Goal: Task Accomplishment & Management: Use online tool/utility

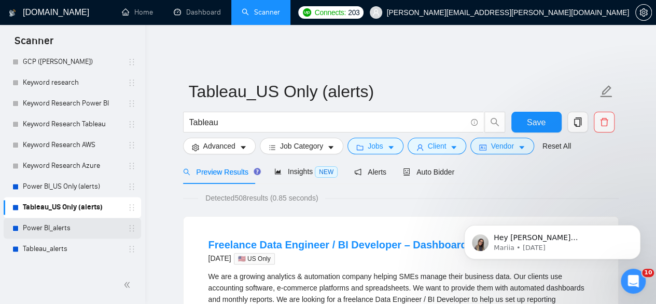
click at [60, 226] on link "Power BI_alerts" at bounding box center [72, 227] width 99 height 21
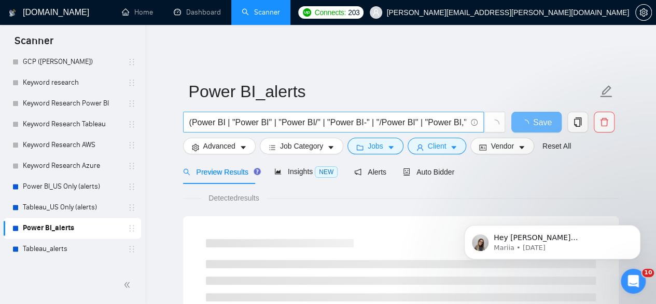
click at [389, 116] on input "(Power BI | "Power BI" | "Power BI/" | "Power BI-" | "/Power BI" | "Power BI," …" at bounding box center [327, 122] width 277 height 13
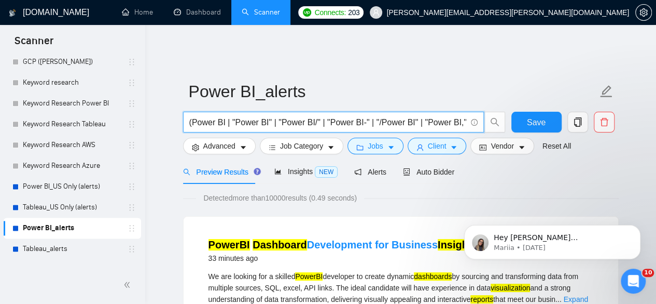
click at [290, 119] on input "(Power BI | "Power BI" | "Power BI/" | "Power BI-" | "/Power BI" | "Power BI," …" at bounding box center [327, 122] width 277 height 13
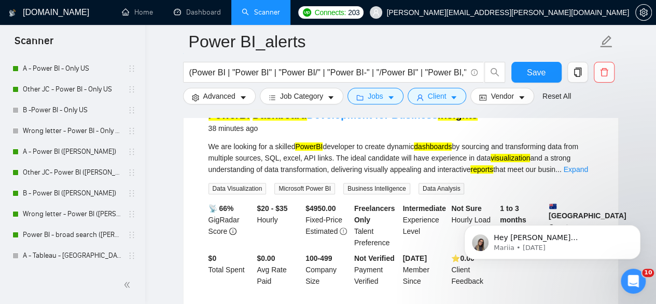
scroll to position [11, 0]
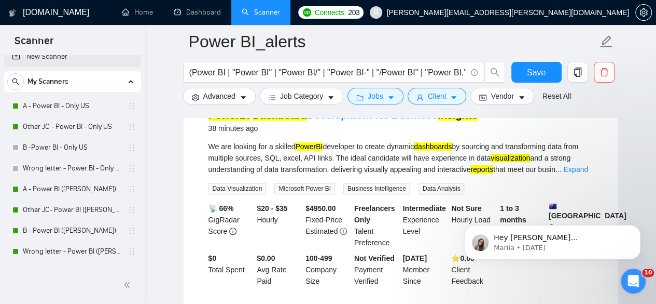
click at [59, 66] on link "New Scanner" at bounding box center [72, 56] width 121 height 21
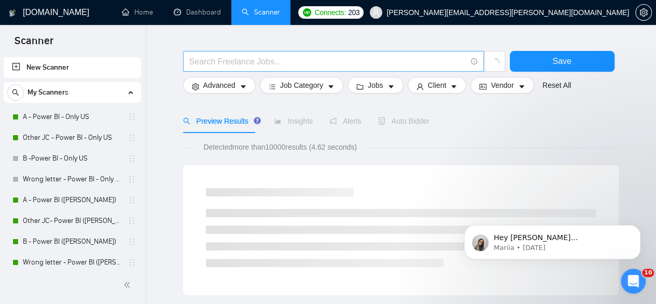
drag, startPoint x: 209, startPoint y: 48, endPoint x: 216, endPoint y: 52, distance: 8.1
click at [209, 55] on input "text" at bounding box center [327, 61] width 277 height 13
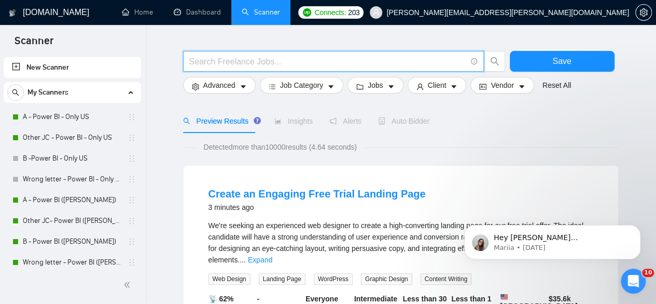
click at [210, 58] on input "text" at bounding box center [327, 61] width 277 height 13
paste input "("SaaS" | SaaS | "Software as a Service" | "Software-as-a-Service" | "SaaS-base…"
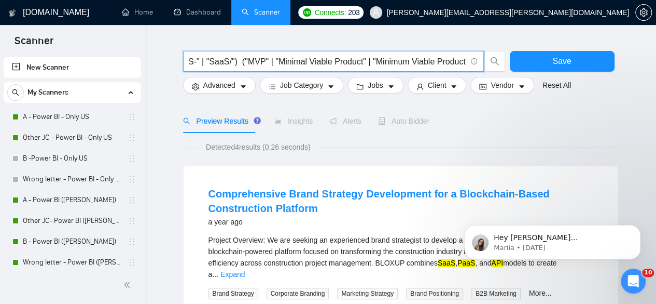
scroll to position [0, 479]
click at [198, 55] on input "("SaaS" | SaaS | "Software as a Service" | "Software-as-a-Service" | "SaaS-base…" at bounding box center [327, 61] width 277 height 13
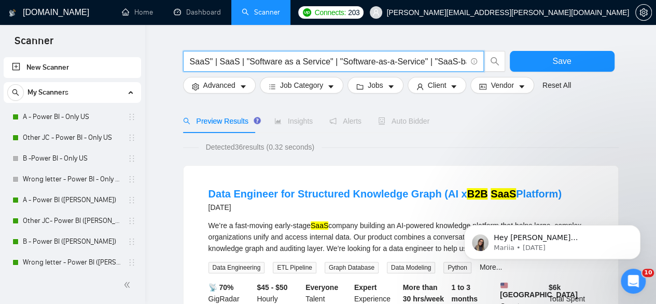
scroll to position [0, 0]
click at [193, 55] on input "("SaaS" | SaaS | "Software as a Service" | "Software-as-a-Service" | "SaaS-base…" at bounding box center [327, 61] width 277 height 13
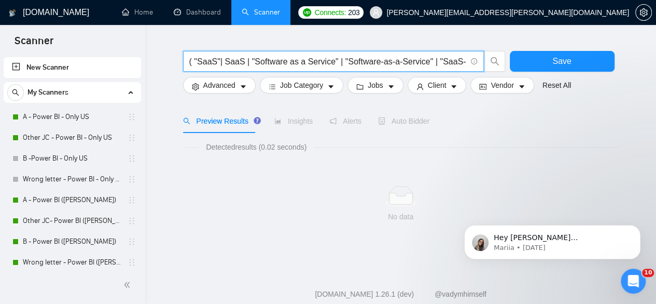
click at [218, 55] on input "( "SaaS"| SaaS | "Software as a Service" | "Software-as-a-Service" | "SaaS-base…" at bounding box center [327, 61] width 277 height 13
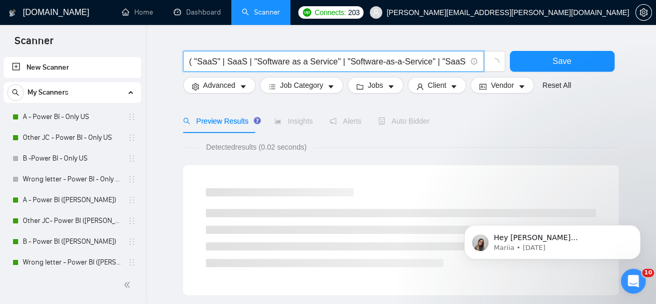
click at [348, 57] on input "( "SaaS" | SaaS | "Software as a Service" | "Software-as-a-Service" | "SaaS-bas…" at bounding box center [327, 61] width 277 height 13
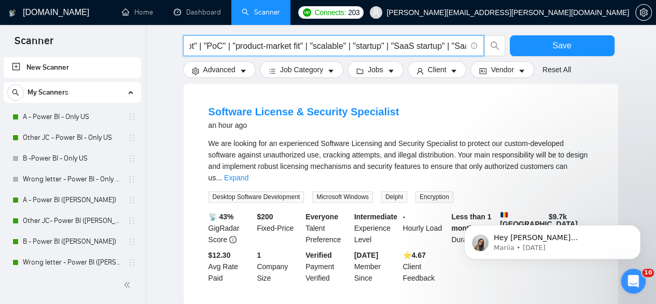
scroll to position [311, 0]
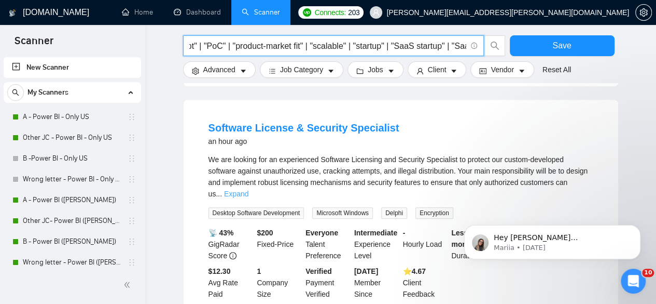
type input "( "SaaS" | SaaS | "Software as a Service" | "Software-as-a-Service" | "SaaS-bas…"
click at [249, 189] on link "Expand" at bounding box center [236, 193] width 24 height 8
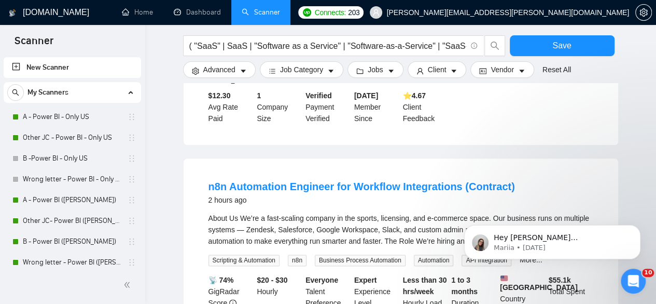
scroll to position [623, 0]
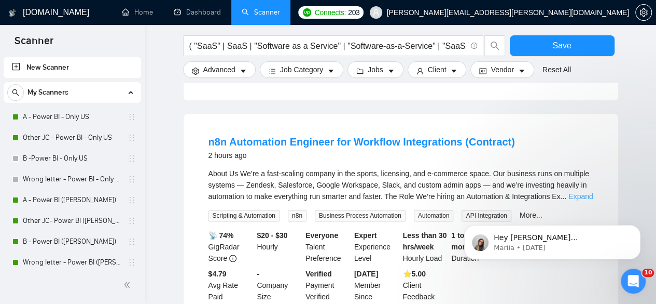
click at [575, 192] on link "Expand" at bounding box center [581, 196] width 24 height 8
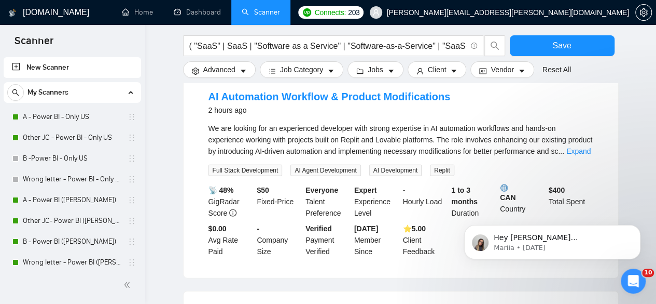
scroll to position [1072, 0]
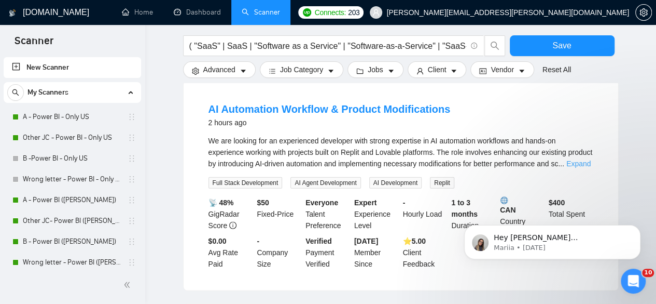
click at [583, 163] on link "Expand" at bounding box center [579, 163] width 24 height 8
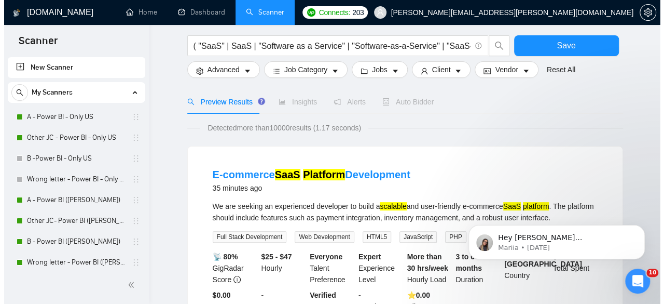
scroll to position [0, 0]
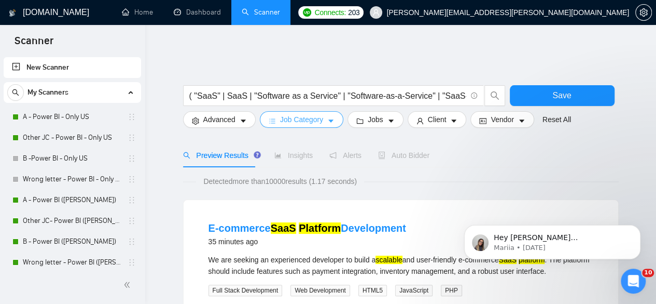
click at [283, 114] on span "Job Category" at bounding box center [301, 119] width 43 height 11
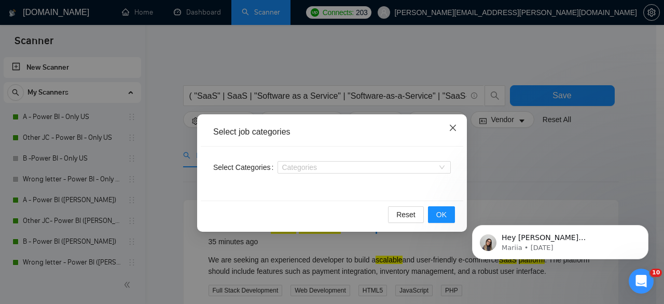
click at [455, 125] on icon "close" at bounding box center [453, 128] width 8 height 8
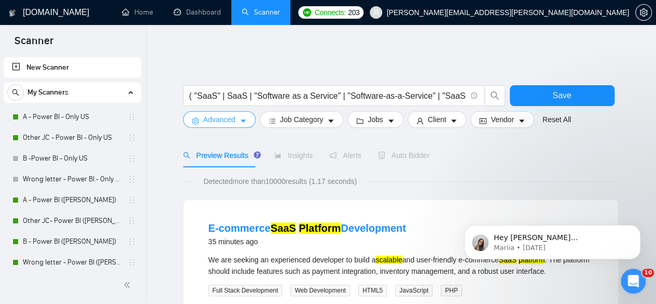
click at [216, 114] on span "Advanced" at bounding box center [219, 119] width 32 height 11
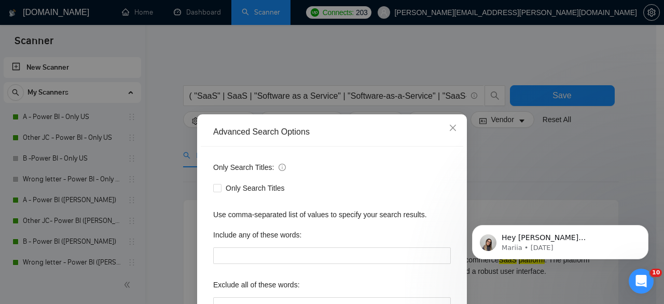
scroll to position [34, 0]
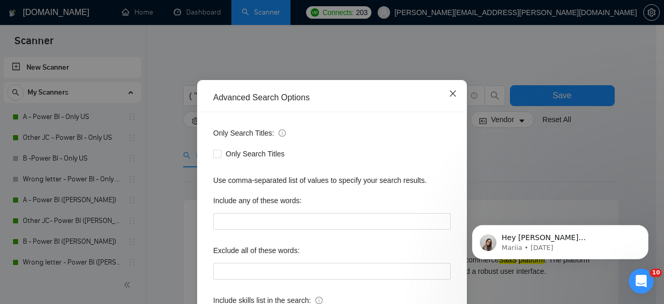
click at [449, 95] on icon "close" at bounding box center [453, 93] width 8 height 8
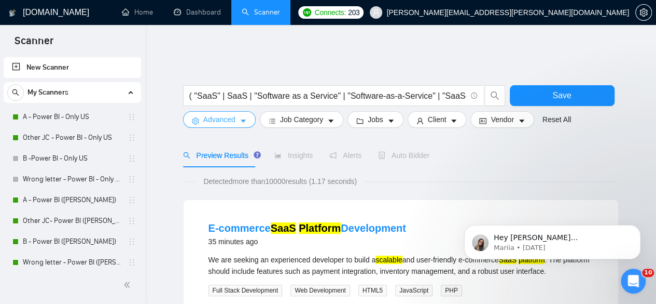
click at [225, 118] on button "Advanced" at bounding box center [219, 119] width 73 height 17
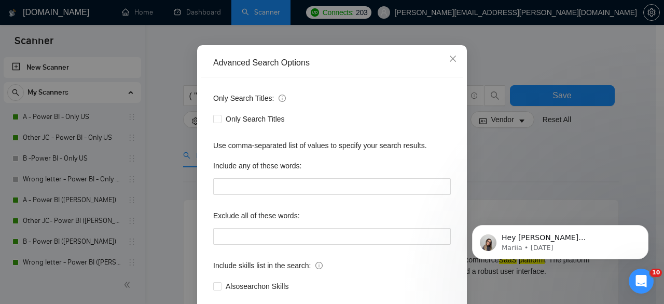
scroll to position [128, 0]
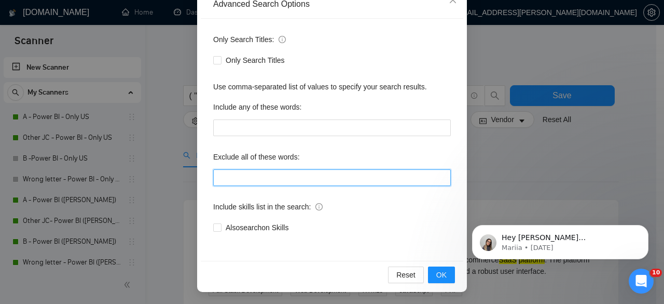
click at [257, 182] on input "text" at bounding box center [332, 177] width 238 height 17
paste input ""No agency","no agency","NO AGENCY","No Agency/","No Agency-","/No Agency","No …"
type input ""No agency","no agency","NO AGENCY","No Agency/","No Agency-","/No Agency","No …"
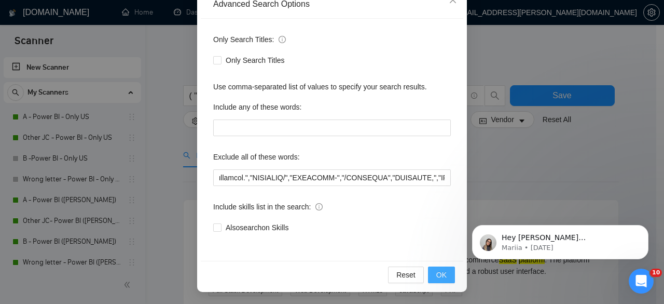
click at [437, 277] on span "OK" at bounding box center [441, 274] width 10 height 11
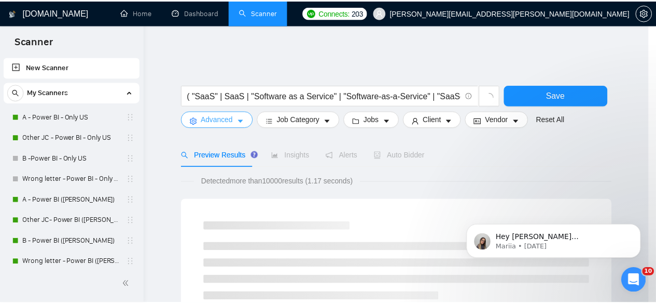
scroll to position [0, 0]
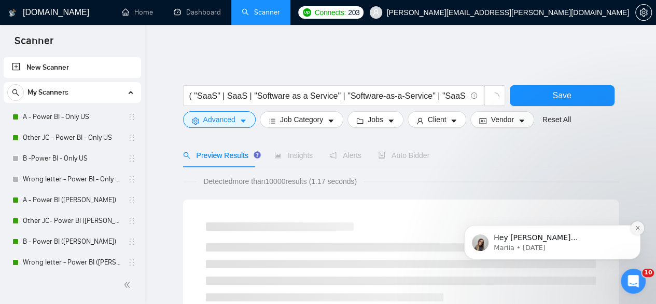
click at [636, 223] on button "Dismiss notification" at bounding box center [637, 227] width 13 height 13
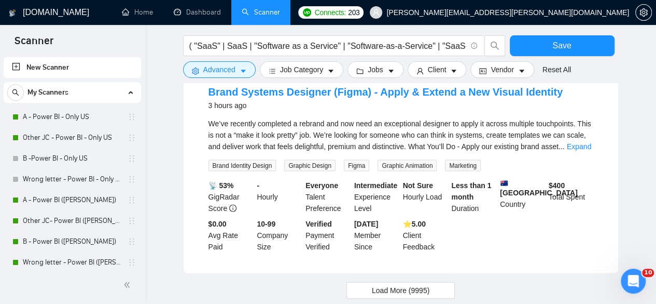
scroll to position [968, 0]
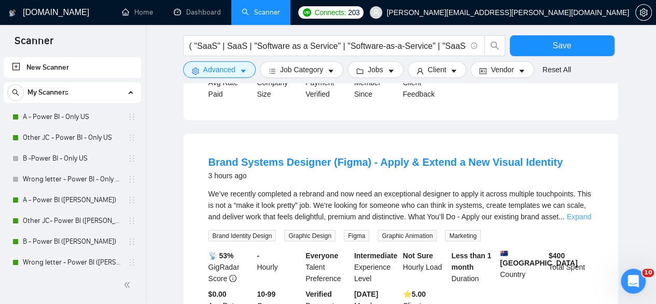
click at [585, 212] on link "Expand" at bounding box center [579, 216] width 24 height 8
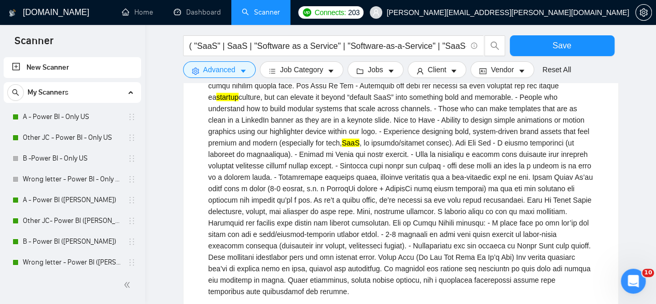
scroll to position [1142, 0]
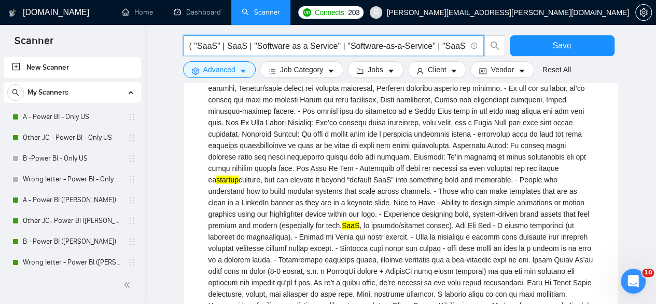
click at [407, 50] on input "( "SaaS" | SaaS | "Software as a Service" | "Software-as-a-Service" | "SaaS-bas…" at bounding box center [327, 45] width 277 height 13
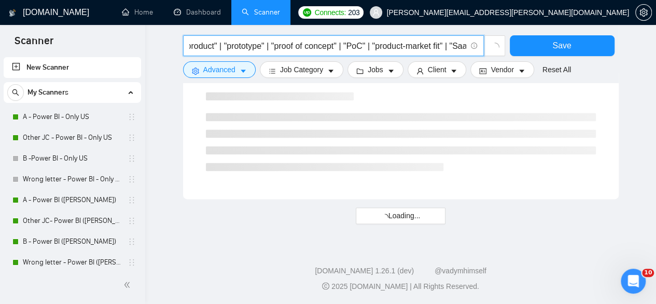
scroll to position [691, 0]
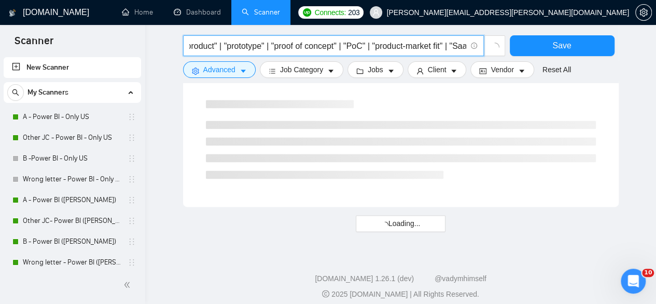
click at [430, 47] on input "( "SaaS" | SaaS | "Software as a Service" | "Software-as-a-Service" | "SaaS-bas…" at bounding box center [327, 45] width 277 height 13
type input "( "SaaS" | SaaS | "Software as a Service" | "Software-as-a-Service" | "SaaS-bas…"
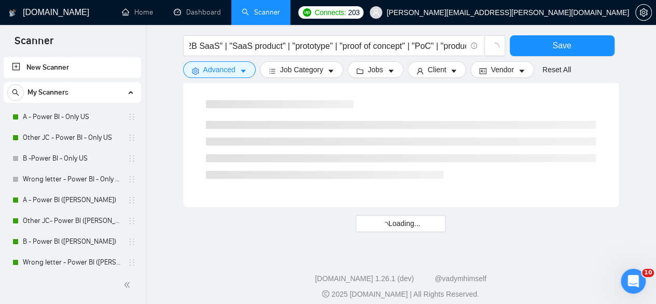
scroll to position [0, 0]
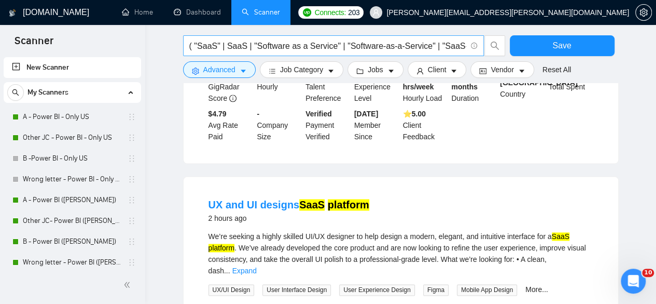
click at [386, 48] on input "( "SaaS" | SaaS | "Software as a Service" | "Software-as-a-Service" | "SaaS-bas…" at bounding box center [327, 45] width 277 height 13
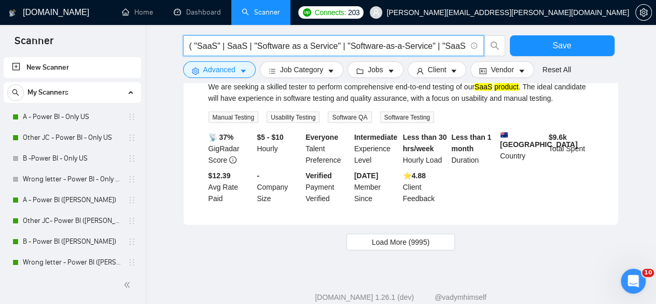
scroll to position [1075, 0]
click at [393, 236] on span "Load More (9995)" at bounding box center [401, 241] width 58 height 11
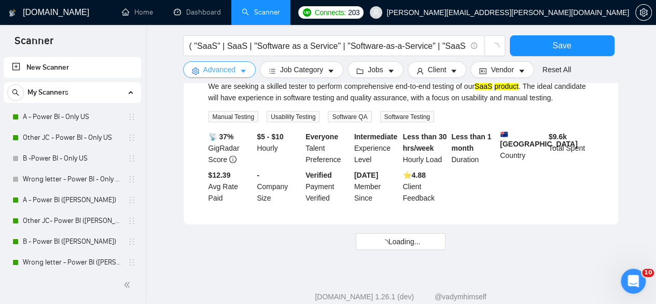
click at [237, 65] on button "Advanced" at bounding box center [219, 69] width 73 height 17
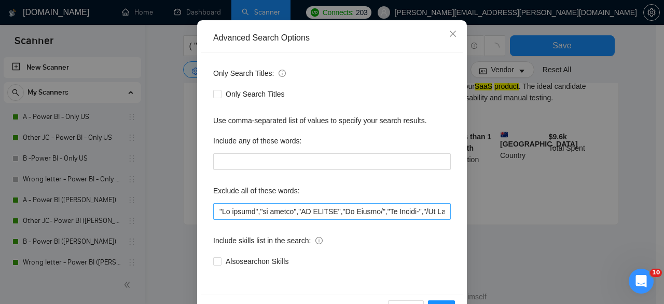
scroll to position [104, 0]
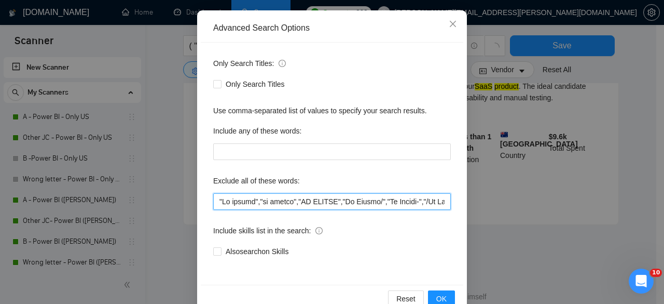
click at [399, 206] on input "text" at bounding box center [332, 201] width 238 height 17
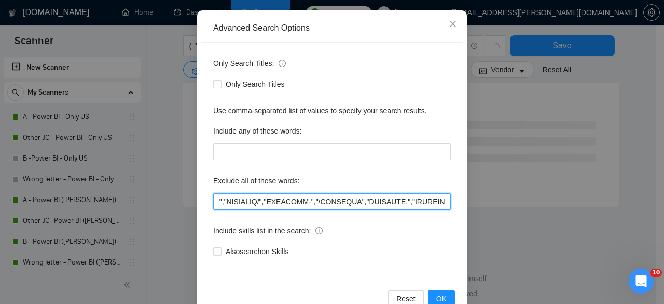
scroll to position [0, 113392]
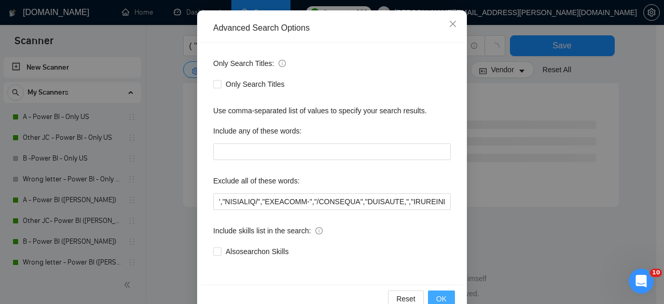
click at [438, 294] on span "OK" at bounding box center [441, 298] width 10 height 11
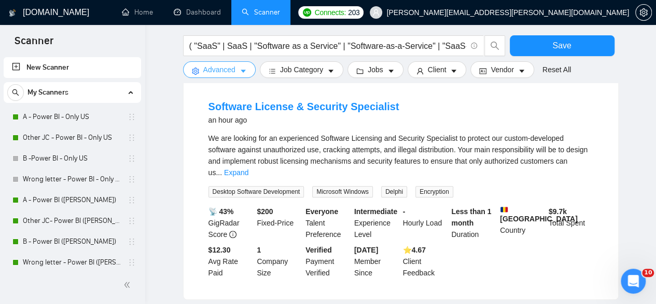
scroll to position [346, 0]
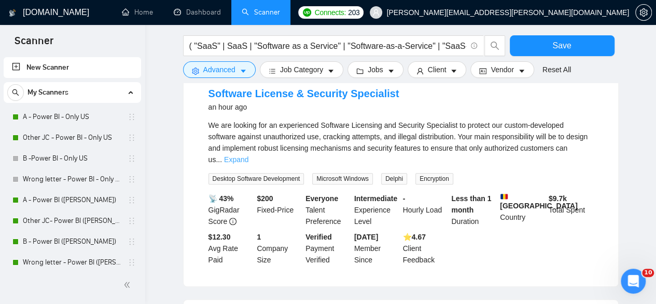
click at [249, 155] on link "Expand" at bounding box center [236, 159] width 24 height 8
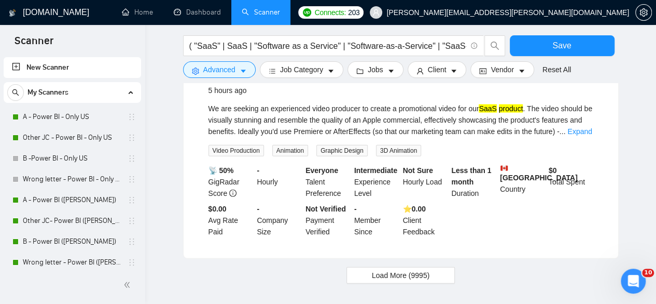
scroll to position [1189, 0]
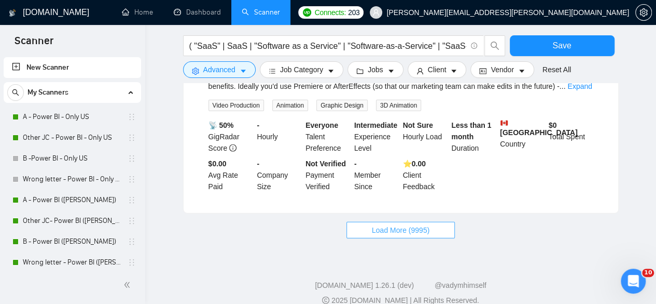
click at [416, 224] on span "Load More (9995)" at bounding box center [401, 229] width 58 height 11
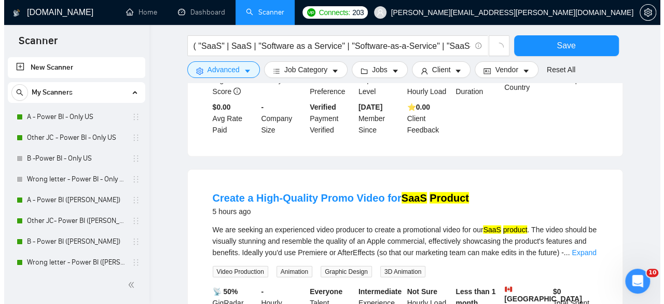
scroll to position [1017, 0]
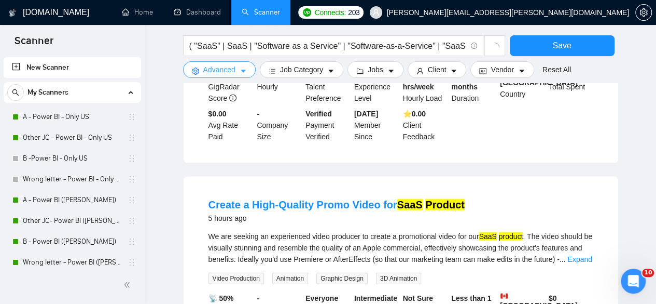
click at [230, 71] on span "Advanced" at bounding box center [219, 69] width 32 height 11
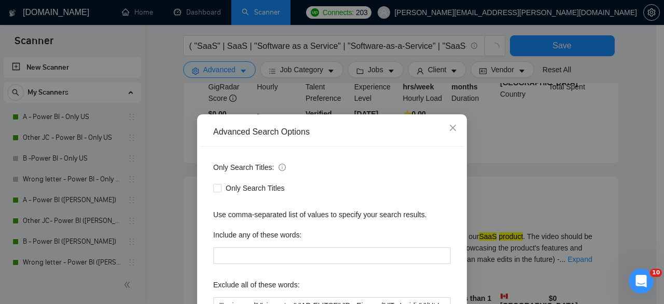
scroll to position [128, 0]
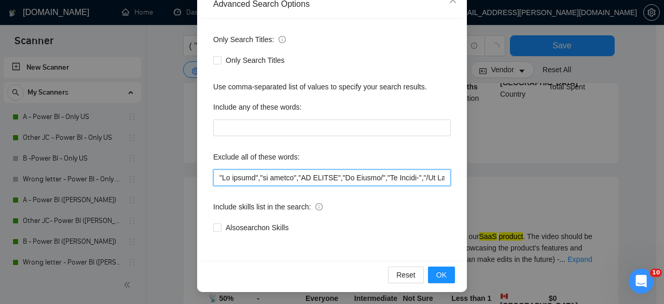
click at [404, 180] on input "text" at bounding box center [332, 177] width 238 height 17
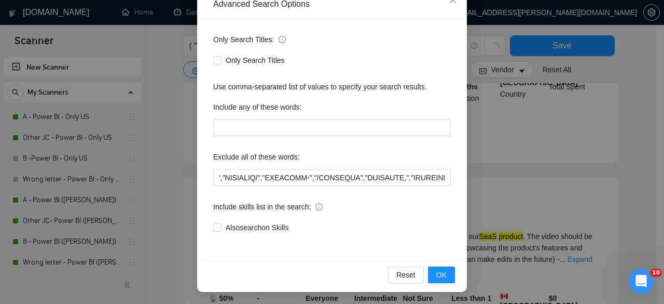
click at [501, 161] on div "Advanced Search Options Only Search Titles: Only Search Titles Use comma-separa…" at bounding box center [332, 152] width 664 height 304
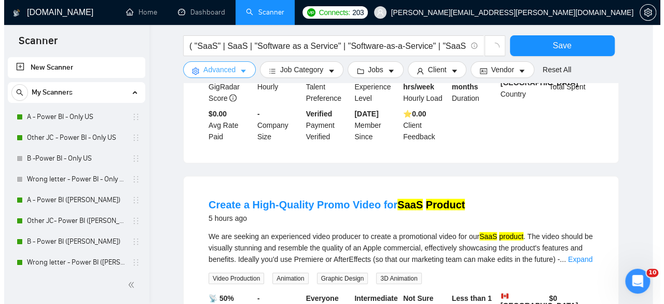
scroll to position [0, 0]
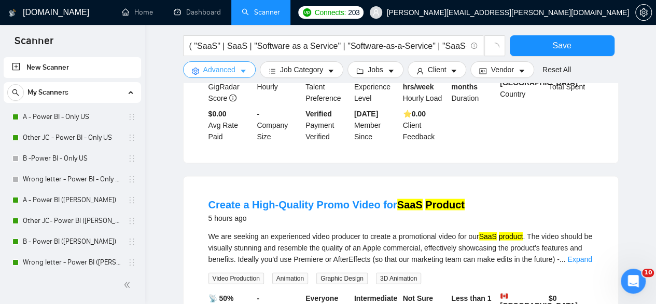
click at [231, 70] on span "Advanced" at bounding box center [219, 69] width 32 height 11
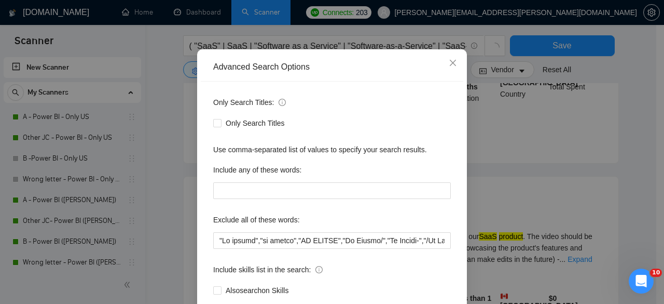
scroll to position [128, 0]
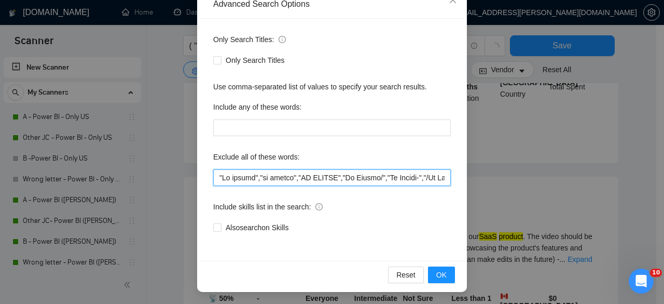
click at [417, 180] on input "text" at bounding box center [332, 177] width 238 height 17
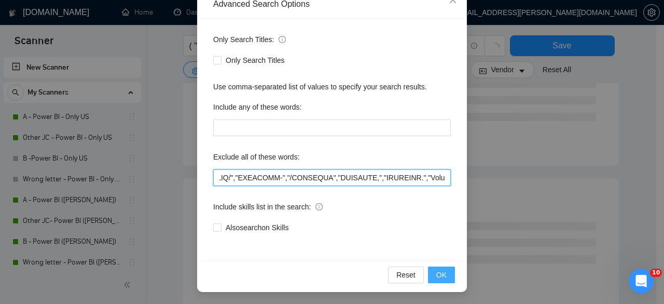
type input ""No agency","no agency","NO AGENCY","No Agency/","No Agency-","/No Agency","No …"
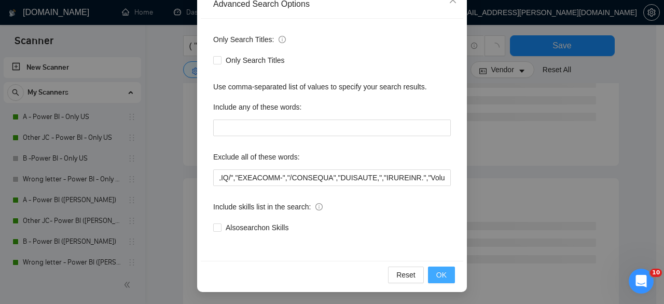
click at [439, 269] on span "OK" at bounding box center [441, 274] width 10 height 11
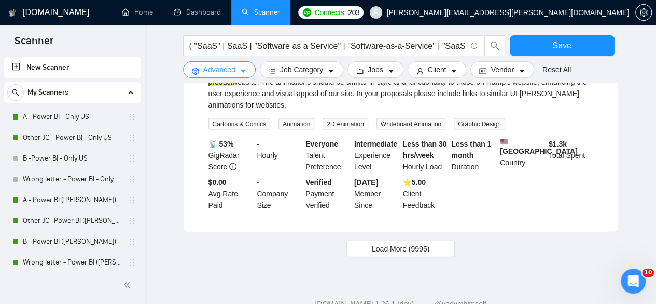
scroll to position [1094, 0]
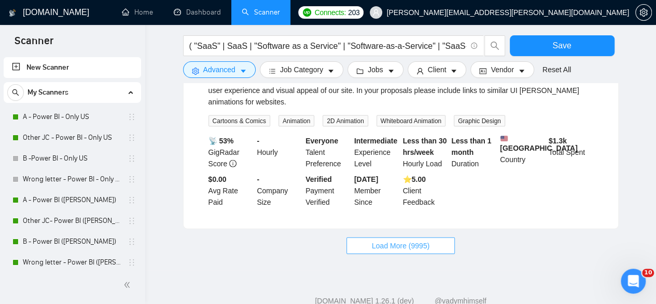
click at [397, 240] on span "Load More (9995)" at bounding box center [401, 245] width 58 height 11
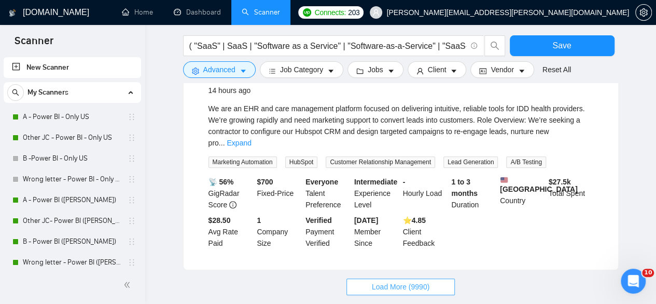
scroll to position [2226, 0]
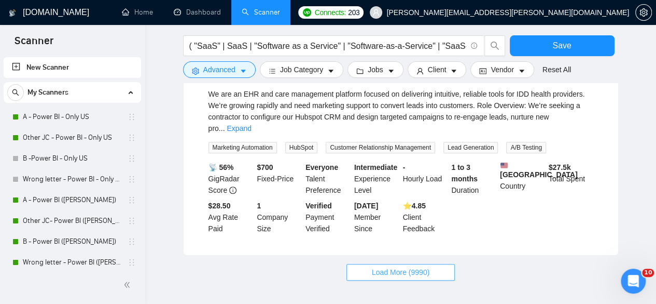
click at [383, 266] on span "Load More (9990)" at bounding box center [401, 271] width 58 height 11
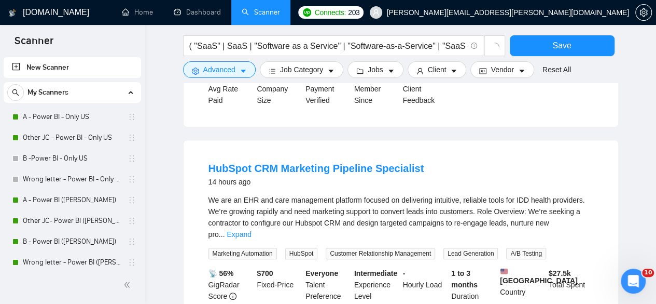
scroll to position [2123, 0]
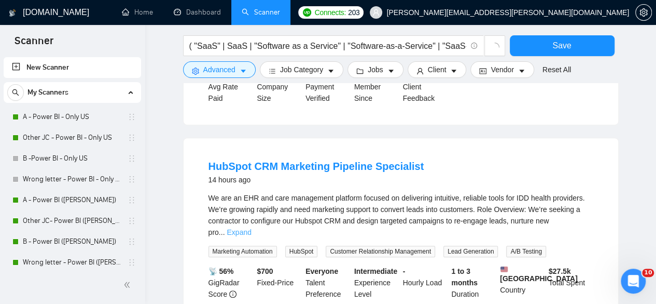
click at [251, 228] on link "Expand" at bounding box center [239, 232] width 24 height 8
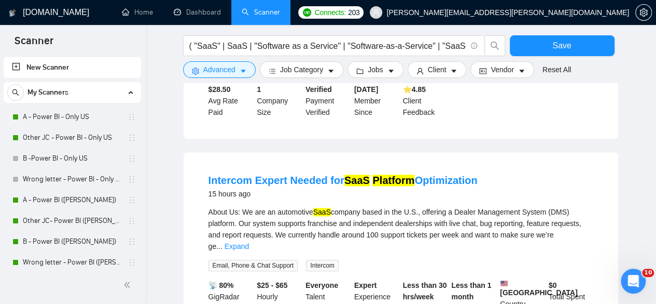
scroll to position [2469, 0]
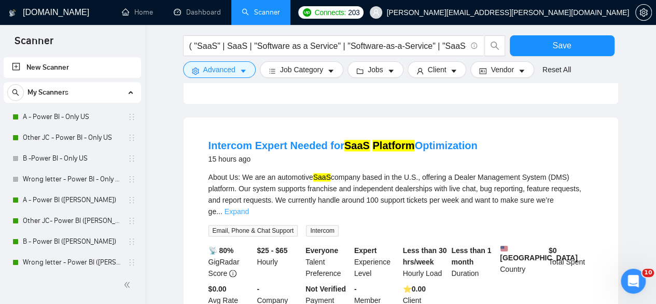
click at [249, 207] on link "Expand" at bounding box center [237, 211] width 24 height 8
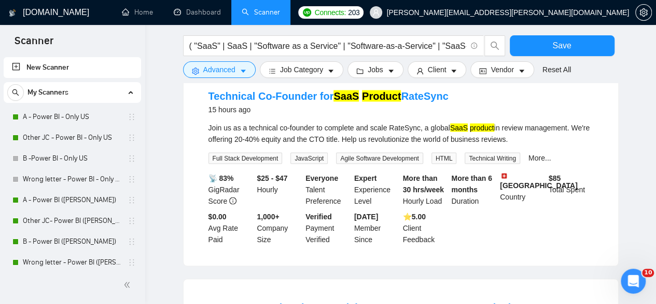
scroll to position [3022, 0]
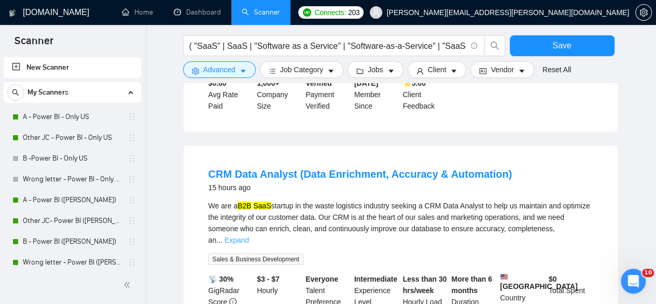
click at [249, 236] on link "Expand" at bounding box center [237, 240] width 24 height 8
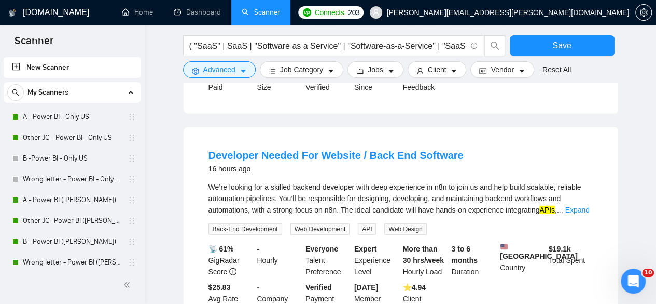
scroll to position [3334, 0]
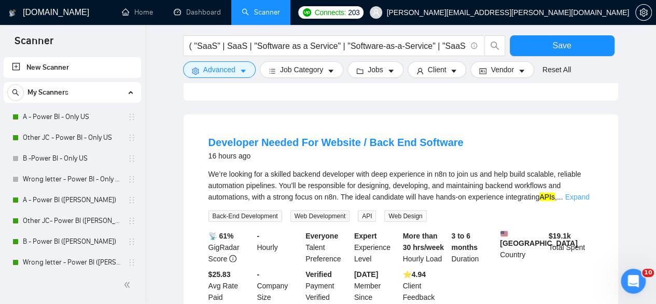
click at [571, 193] on link "Expand" at bounding box center [577, 197] width 24 height 8
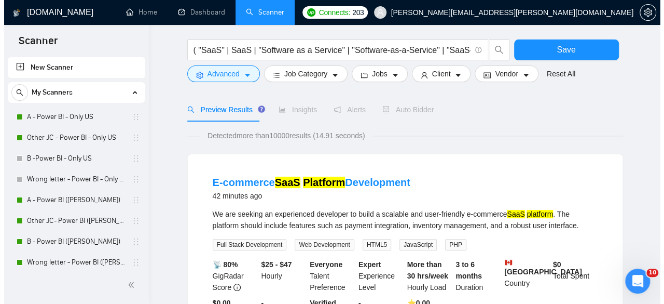
scroll to position [0, 0]
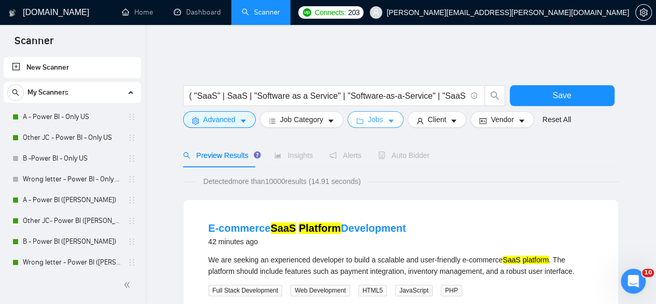
click at [389, 111] on button "Jobs" at bounding box center [376, 119] width 56 height 17
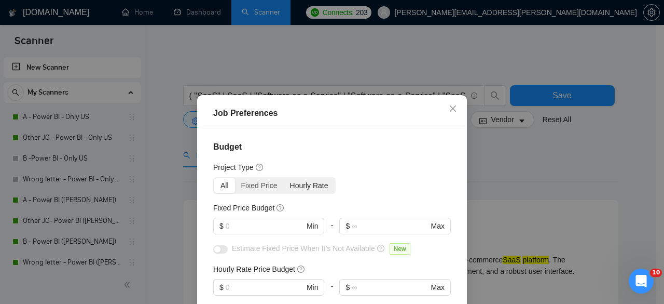
scroll to position [34, 0]
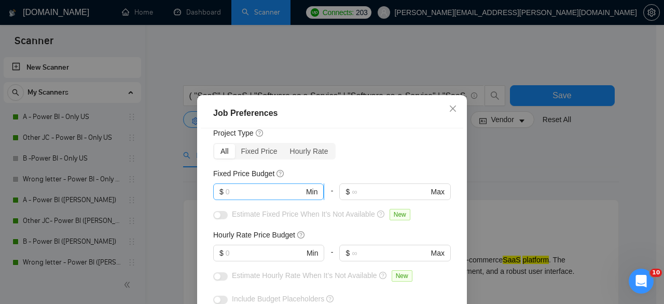
click at [245, 186] on input "text" at bounding box center [265, 191] width 78 height 11
type input "4"
type input "35"
click at [261, 190] on input "35" at bounding box center [265, 191] width 78 height 11
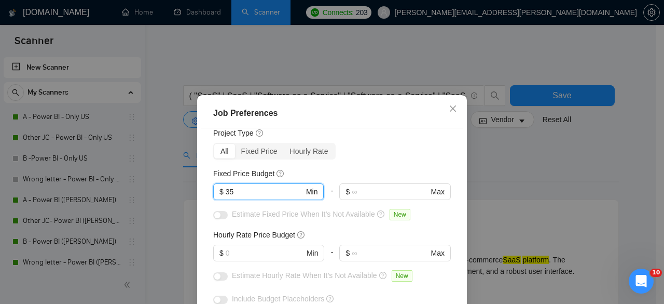
click at [261, 190] on input "35" at bounding box center [265, 191] width 78 height 11
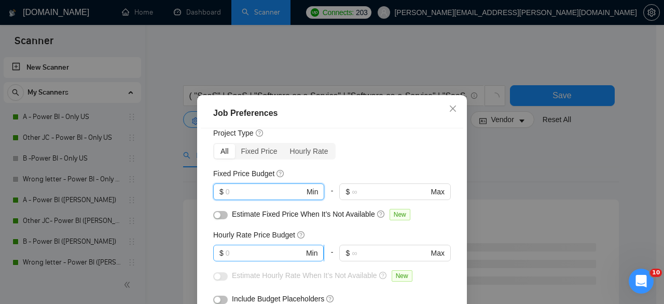
click at [191, 222] on div "Job Preferences Budget Project Type All Fixed Price Hourly Rate Fixed Price Bud…" at bounding box center [332, 152] width 664 height 304
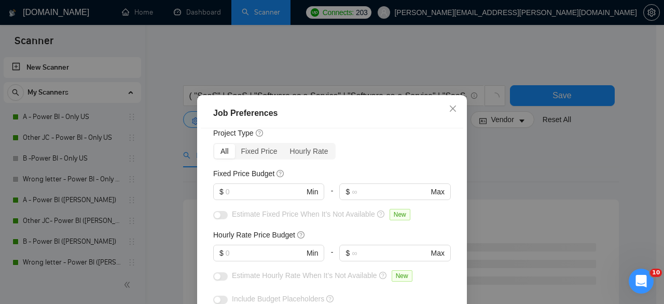
click at [248, 250] on div "Budget Project Type All Fixed Price Hourly Rate Fixed Price Budget $ Min - $ Ma…" at bounding box center [332, 234] width 263 height 213
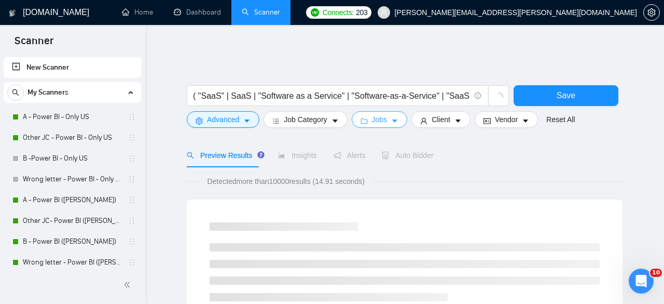
scroll to position [0, 0]
click at [373, 114] on span "Jobs" at bounding box center [376, 119] width 16 height 11
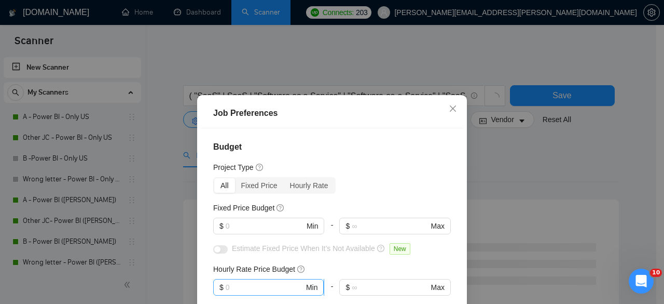
click at [249, 281] on input "text" at bounding box center [265, 286] width 78 height 11
type input "35"
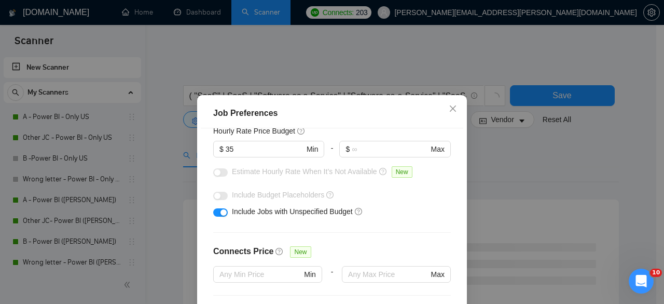
scroll to position [307, 0]
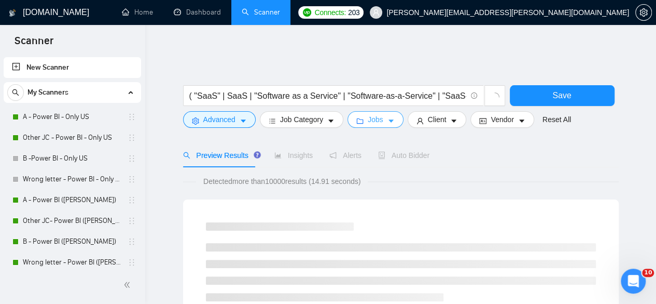
scroll to position [0, 0]
click at [339, 155] on div "Alerts" at bounding box center [346, 155] width 32 height 24
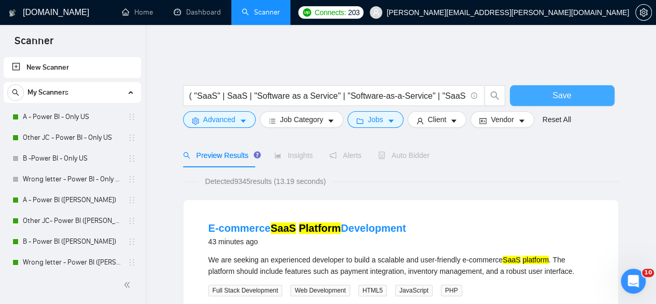
click at [551, 85] on button "Save" at bounding box center [562, 95] width 105 height 21
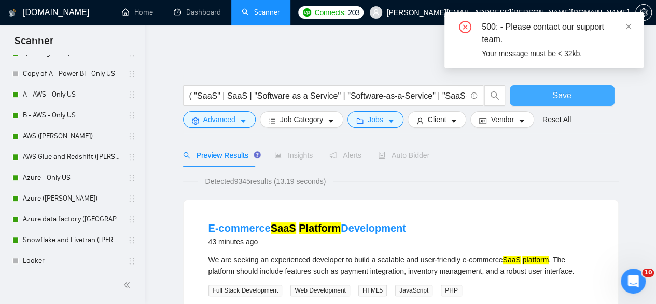
scroll to position [449, 0]
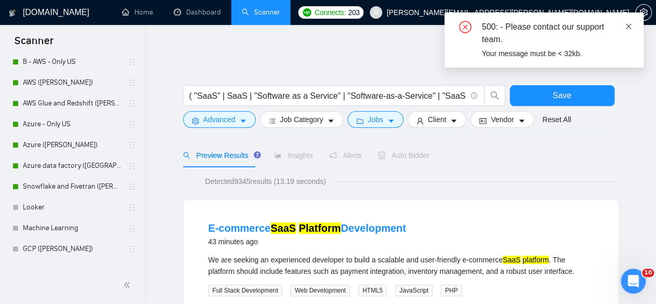
click at [629, 27] on icon "close" at bounding box center [629, 26] width 6 height 6
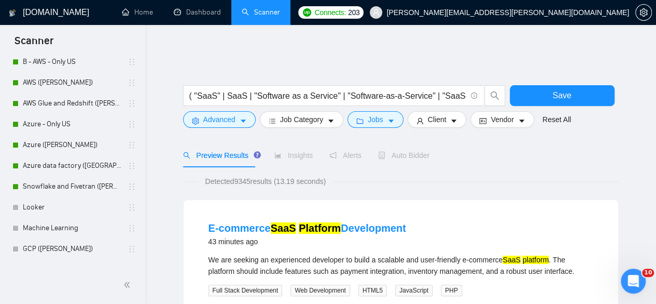
click at [350, 151] on span "Alerts" at bounding box center [346, 155] width 32 height 8
click at [544, 85] on button "Save" at bounding box center [562, 95] width 105 height 21
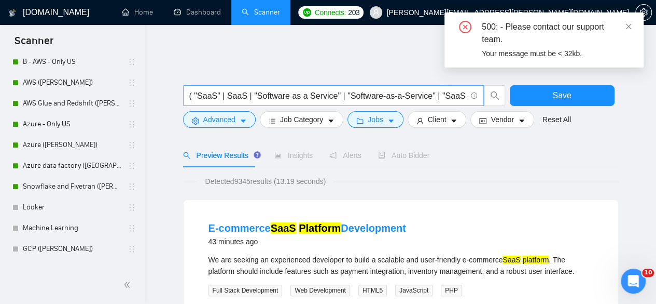
click at [445, 89] on input "( "SaaS" | SaaS | "Software as a Service" | "Software-as-a-Service" | "SaaS-bas…" at bounding box center [327, 95] width 277 height 13
click at [307, 89] on input "( "SaaS" | SaaS | "Software as a Service" | "Software-as-a-Service" | "SaaS-bas…" at bounding box center [327, 95] width 277 height 13
